Goal: Task Accomplishment & Management: Use online tool/utility

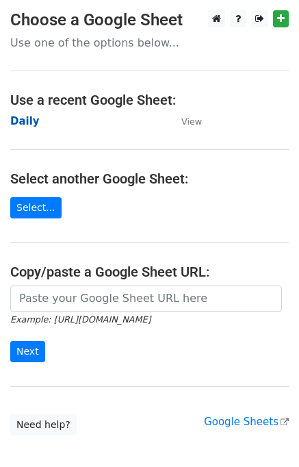
click at [33, 118] on strong "Daily" at bounding box center [24, 121] width 29 height 12
click at [27, 125] on strong "Daily" at bounding box center [24, 121] width 29 height 12
click at [27, 118] on strong "Daily" at bounding box center [24, 121] width 29 height 12
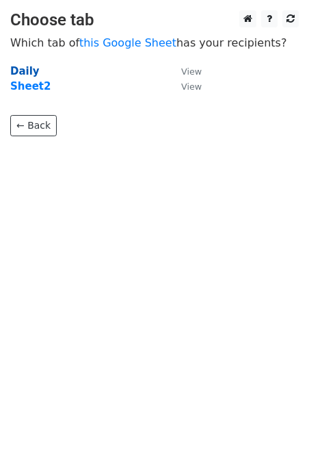
click at [20, 72] on strong "Daily" at bounding box center [24, 71] width 29 height 12
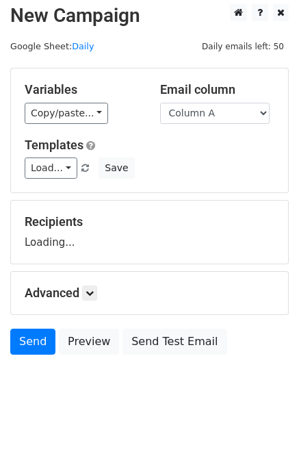
scroll to position [8, 0]
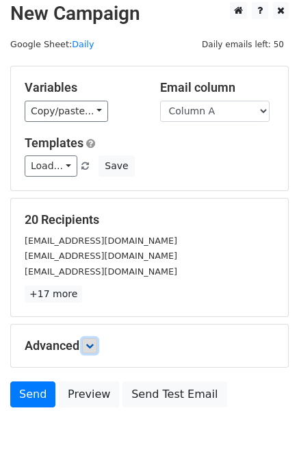
click at [92, 342] on icon at bounding box center [90, 345] width 8 height 8
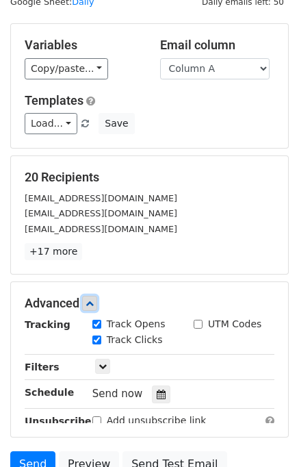
scroll to position [175, 0]
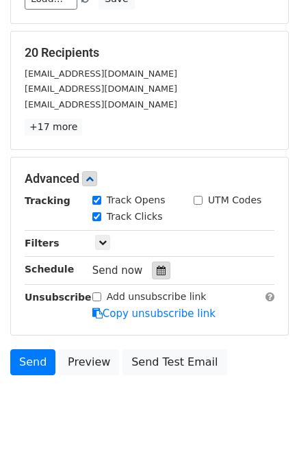
click at [157, 268] on icon at bounding box center [161, 270] width 9 height 10
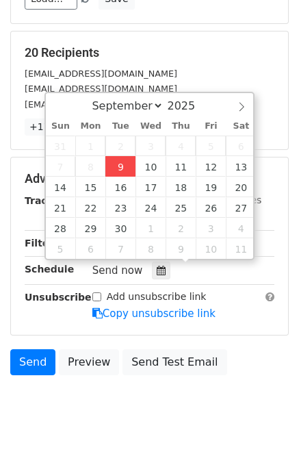
type input "2025-09-09 12:12"
type input "12"
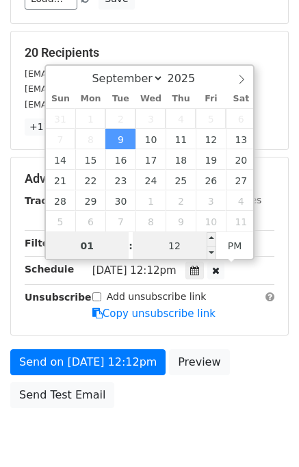
type input "01"
type input "2025-09-09 13:12"
click at [165, 247] on input "12" at bounding box center [174, 245] width 83 height 27
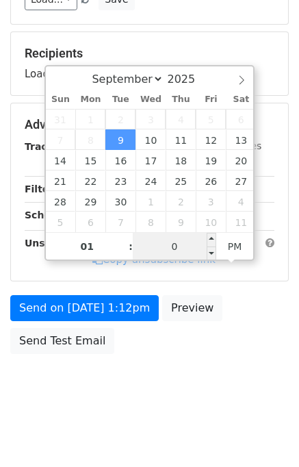
type input "00"
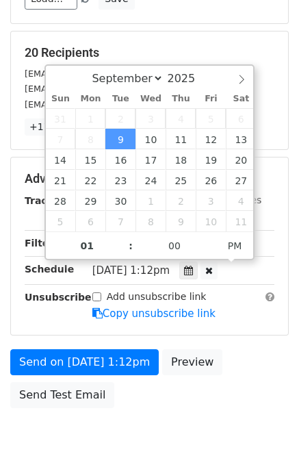
type input "2025-09-09 13:00"
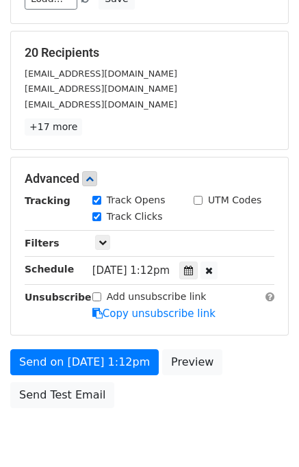
click at [265, 355] on div "Send on Sep 9 at 1:12pm Preview Send Test Email" at bounding box center [149, 382] width 299 height 66
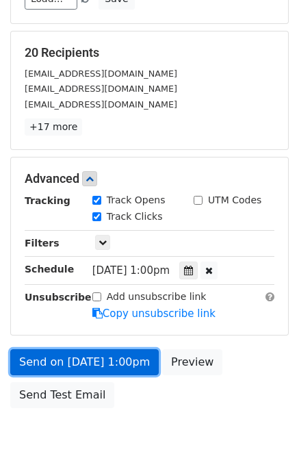
click at [81, 357] on link "Send on Sep 9 at 1:00pm" at bounding box center [84, 362] width 148 height 26
click at [80, 357] on link "Send on Sep 9 at 1:00pm" at bounding box center [84, 362] width 148 height 26
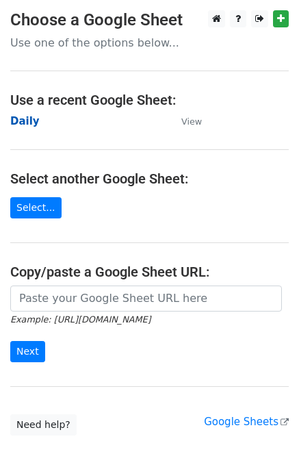
click at [30, 118] on strong "Daily" at bounding box center [24, 121] width 29 height 12
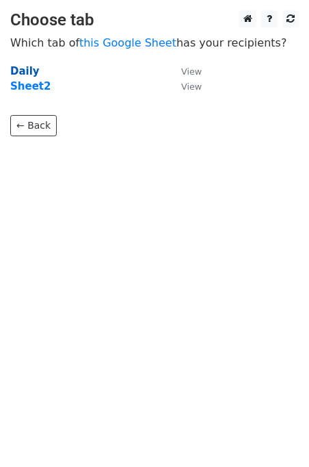
click at [23, 68] on strong "Daily" at bounding box center [24, 71] width 29 height 12
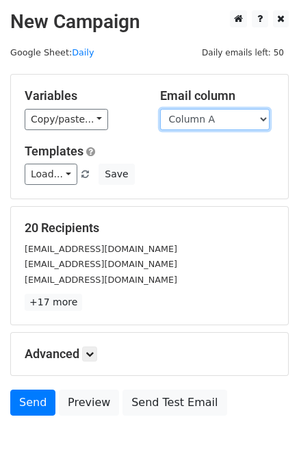
drag, startPoint x: 216, startPoint y: 116, endPoint x: 216, endPoint y: 127, distance: 10.9
click at [216, 116] on select "Column A Column B Column C Column D Column E Column F Column G Column H" at bounding box center [214, 119] width 109 height 21
select select "Column B"
click at [160, 109] on select "Column A Column B Column C Column D Column E Column F Column G Column H" at bounding box center [214, 119] width 109 height 21
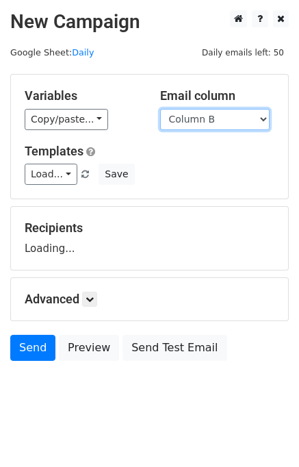
scroll to position [8, 0]
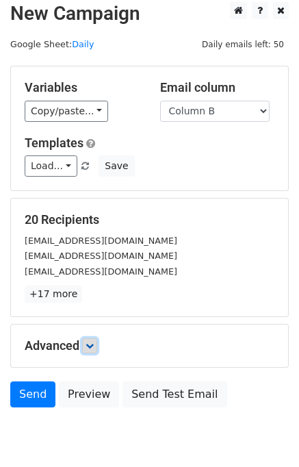
click at [90, 346] on icon at bounding box center [90, 345] width 8 height 8
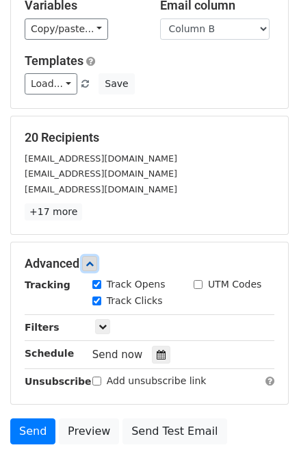
scroll to position [167, 0]
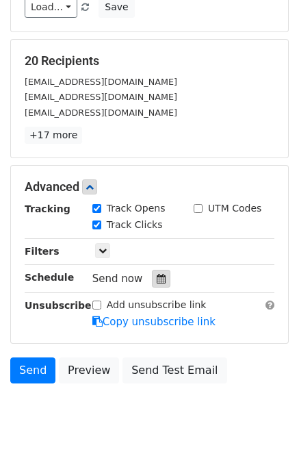
click at [157, 278] on icon at bounding box center [161, 279] width 9 height 10
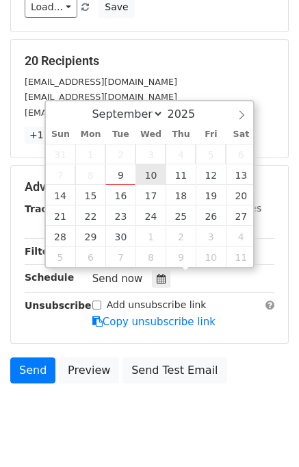
type input "2025-09-10 12:00"
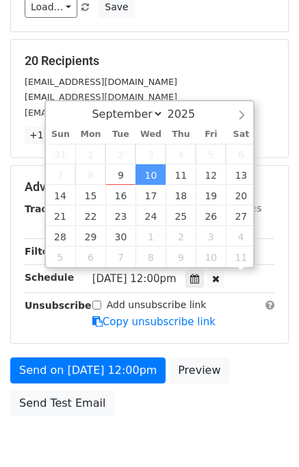
scroll to position [0, 0]
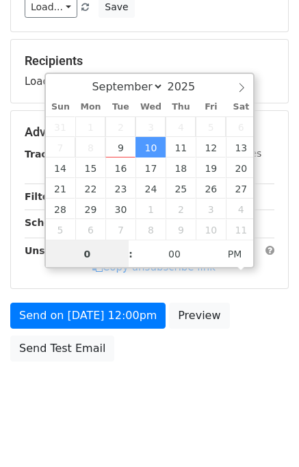
type input "02"
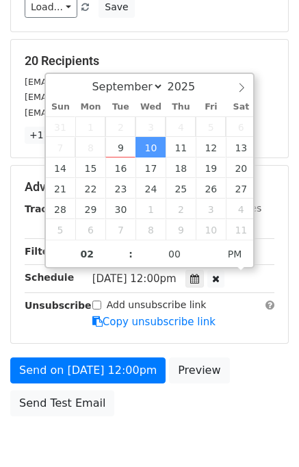
type input "2025-09-10 14:00"
click at [235, 374] on div "Send on Sep 10 at 12:00pm Preview Send Test Email" at bounding box center [149, 390] width 299 height 66
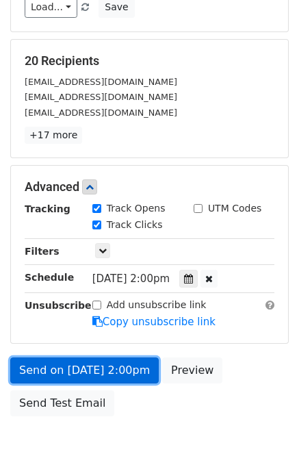
click at [108, 365] on link "Send on Sep 10 at 2:00pm" at bounding box center [84, 370] width 148 height 26
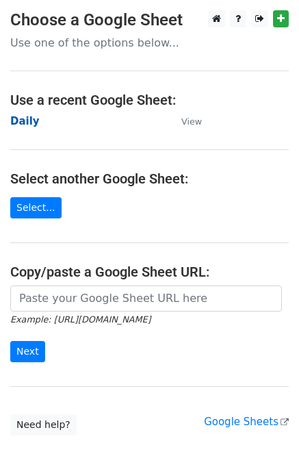
click at [26, 120] on strong "Daily" at bounding box center [24, 121] width 29 height 12
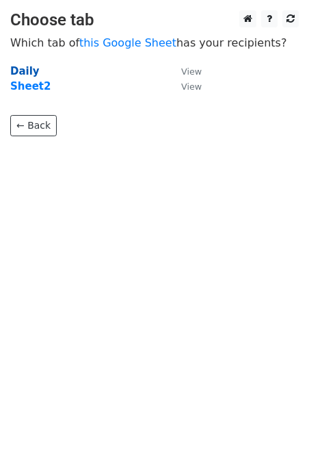
click at [22, 70] on strong "Daily" at bounding box center [24, 71] width 29 height 12
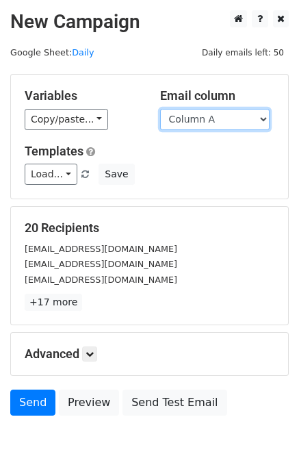
drag, startPoint x: 233, startPoint y: 116, endPoint x: 230, endPoint y: 127, distance: 10.6
click at [233, 116] on select "Column A Column B Column C Column D Column E Column F Column G Column H" at bounding box center [214, 119] width 109 height 21
select select "Column C"
click at [160, 109] on select "Column A Column B Column C Column D Column E Column F Column G Column H" at bounding box center [214, 119] width 109 height 21
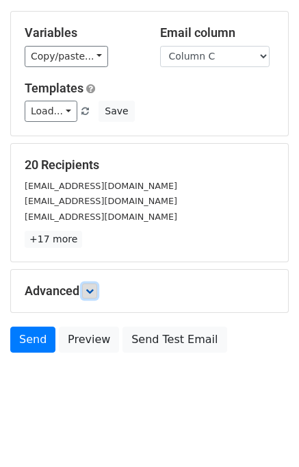
click at [97, 295] on link at bounding box center [89, 290] width 15 height 15
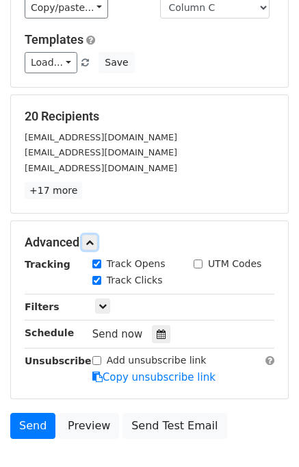
scroll to position [168, 0]
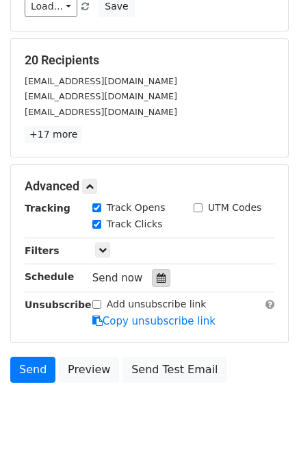
click at [152, 283] on div at bounding box center [161, 278] width 18 height 18
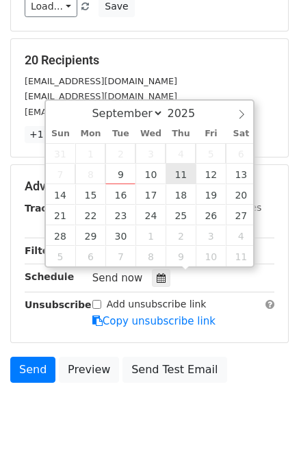
type input "2025-09-11 12:00"
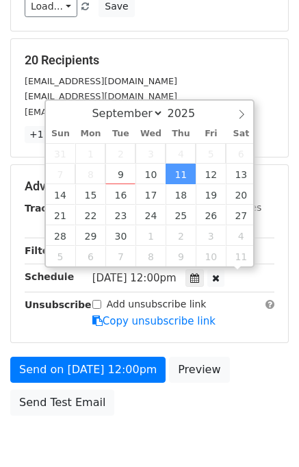
scroll to position [0, 0]
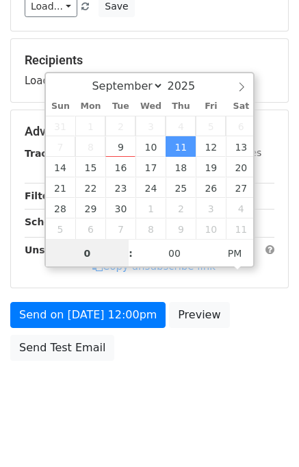
type input "03"
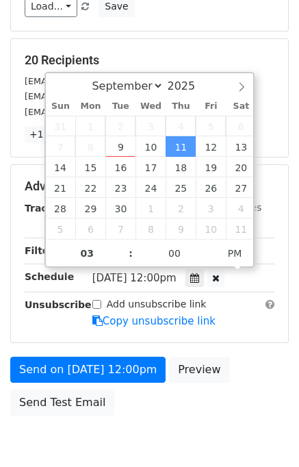
type input "2025-09-11 15:00"
click at [231, 356] on div "Send on Sep 11 at 12:00pm Preview Send Test Email" at bounding box center [149, 389] width 299 height 66
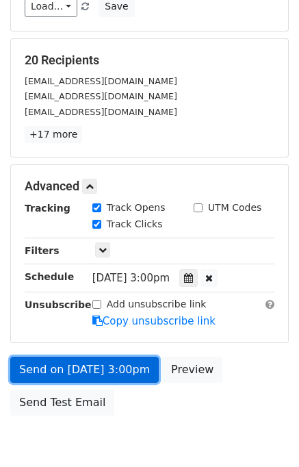
click at [126, 364] on link "Send on Sep 11 at 3:00pm" at bounding box center [84, 369] width 148 height 26
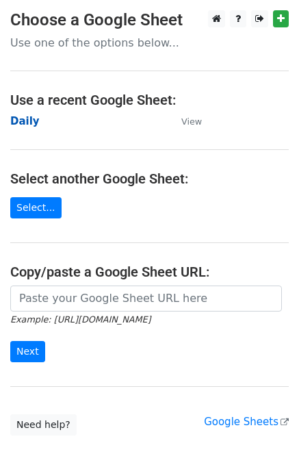
click at [30, 121] on strong "Daily" at bounding box center [24, 121] width 29 height 12
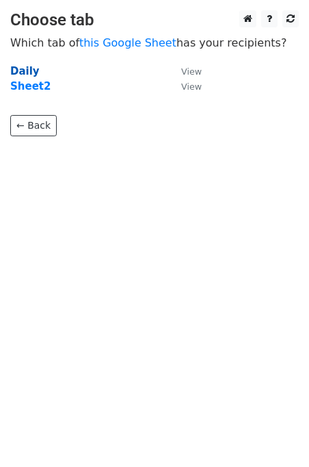
click at [23, 74] on strong "Daily" at bounding box center [24, 71] width 29 height 12
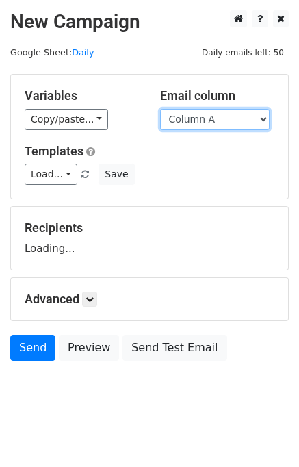
click at [213, 119] on select "Column A Column B Column C Column D Column E Column F Column G Column H" at bounding box center [214, 119] width 109 height 21
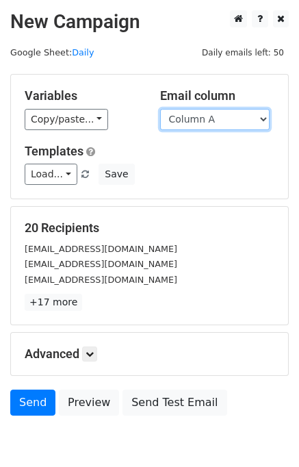
select select "Column D"
click at [160, 109] on select "Column A Column B Column C Column D Column E Column F Column G Column H" at bounding box center [214, 119] width 109 height 21
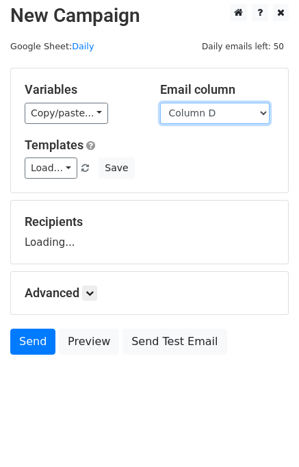
scroll to position [8, 0]
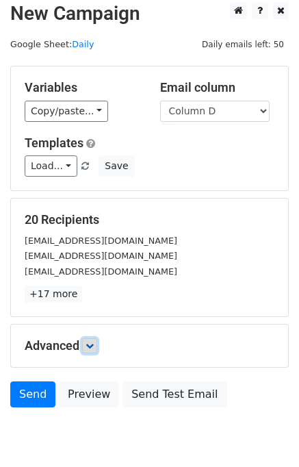
click at [97, 338] on link at bounding box center [89, 345] width 15 height 15
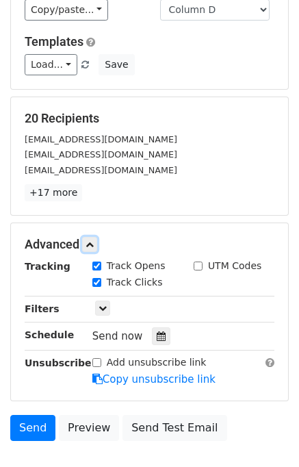
scroll to position [154, 0]
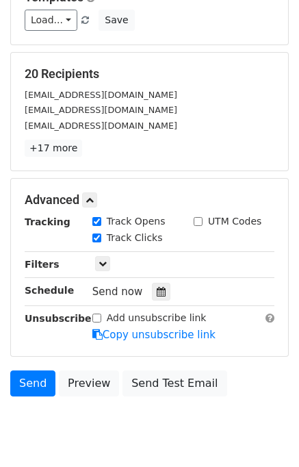
click at [153, 272] on div "Tracking Track Opens UTM Codes Track Clicks Filters Only include spreadsheet ro…" at bounding box center [150, 278] width 250 height 128
click at [153, 283] on div "Send now" at bounding box center [172, 292] width 161 height 18
click at [159, 285] on div at bounding box center [161, 292] width 18 height 18
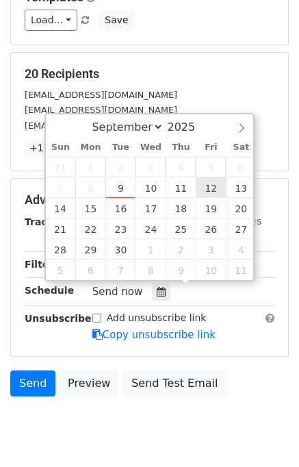
type input "2025-09-12 12:00"
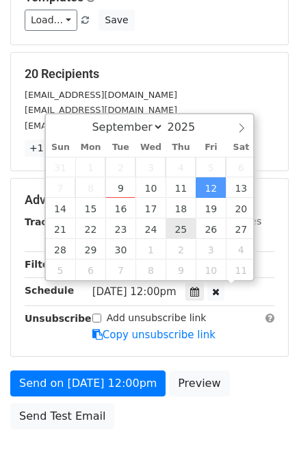
scroll to position [0, 0]
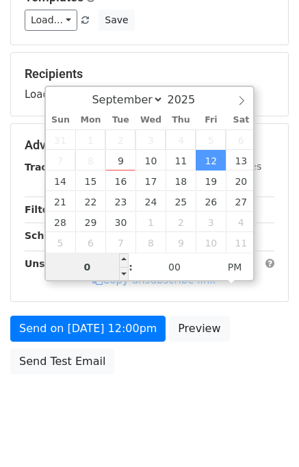
type input "04"
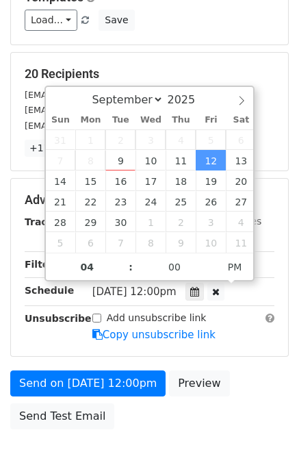
type input "2025-09-12 16:00"
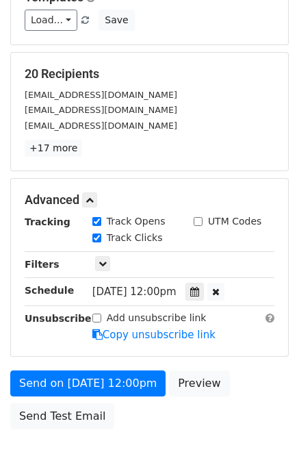
click at [235, 365] on form "Variables Copy/paste... {{Column A}} {{Column B}} {{Column C}} {{Column D}} {{C…" at bounding box center [149, 178] width 278 height 516
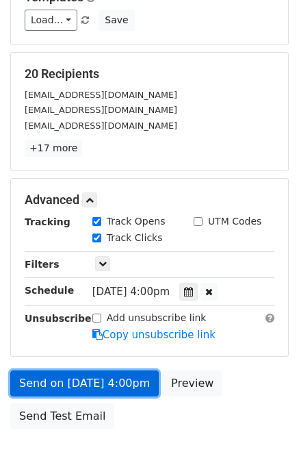
click at [80, 382] on link "Send on Sep 12 at 4:00pm" at bounding box center [84, 383] width 148 height 26
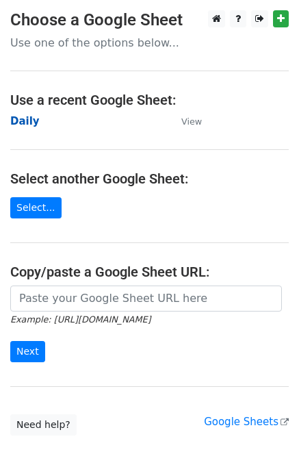
click at [25, 120] on strong "Daily" at bounding box center [24, 121] width 29 height 12
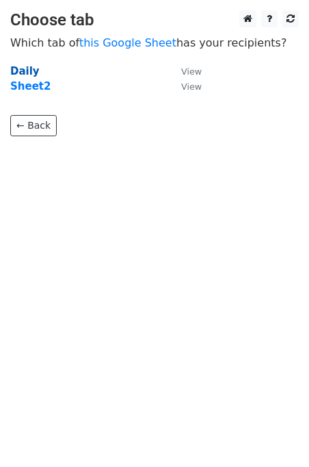
click at [21, 70] on strong "Daily" at bounding box center [24, 71] width 29 height 12
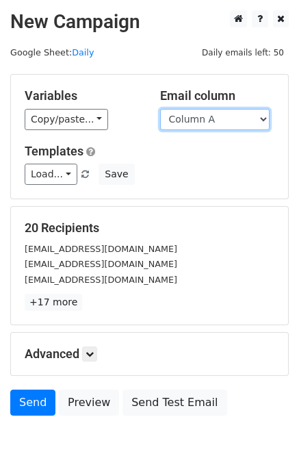
click at [227, 122] on select "Column A Column B Column C Column D Column E Column F Column G Column H" at bounding box center [214, 119] width 109 height 21
select select "Column E"
click at [160, 109] on select "Column A Column B Column C Column D Column E Column F Column G Column H" at bounding box center [214, 119] width 109 height 21
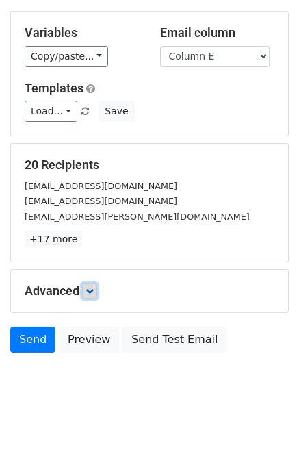
click at [94, 288] on icon at bounding box center [90, 291] width 8 height 8
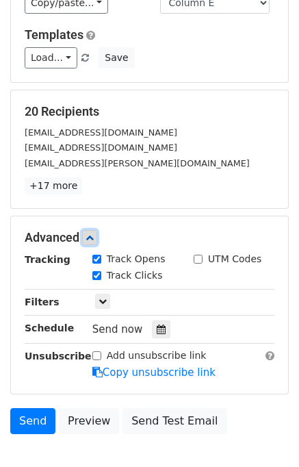
scroll to position [174, 0]
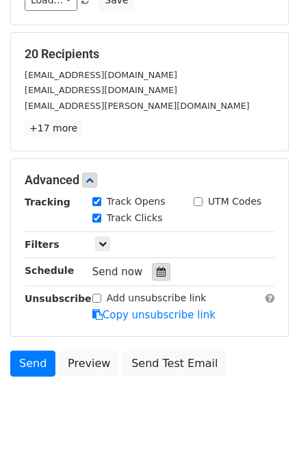
click at [157, 267] on icon at bounding box center [161, 272] width 9 height 10
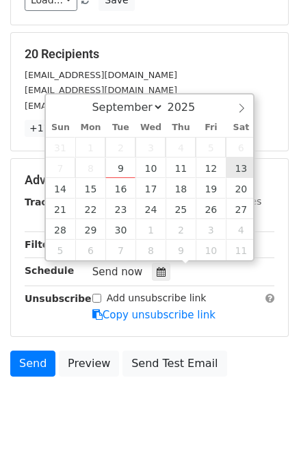
type input "2025-09-13 12:00"
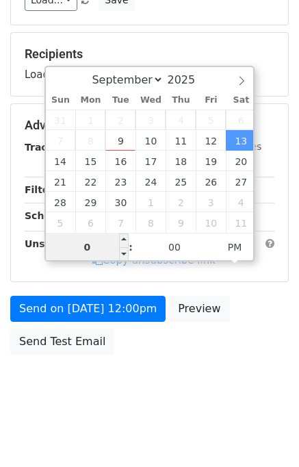
type input "05"
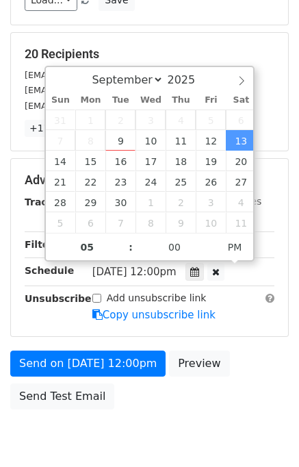
type input "2025-09-13 17:00"
click at [258, 359] on div "Send on Sep 13 at 12:00pm Preview Send Test Email" at bounding box center [149, 383] width 299 height 66
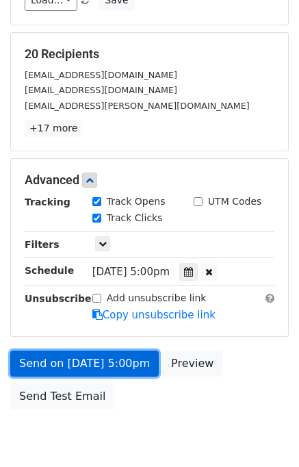
click at [127, 362] on link "Send on Sep 13 at 5:00pm" at bounding box center [84, 363] width 148 height 26
